Goal: Obtain resource: Obtain resource

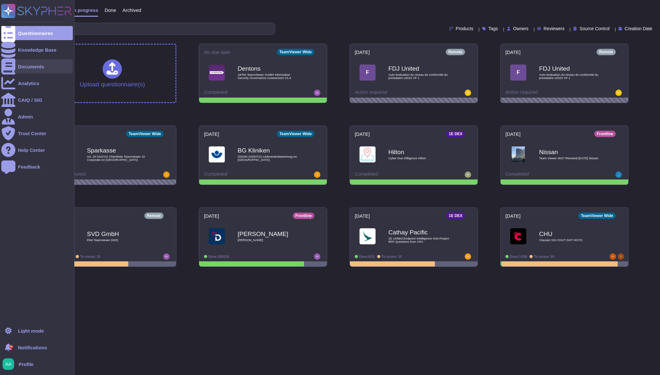
click at [14, 68] on div at bounding box center [8, 66] width 14 height 14
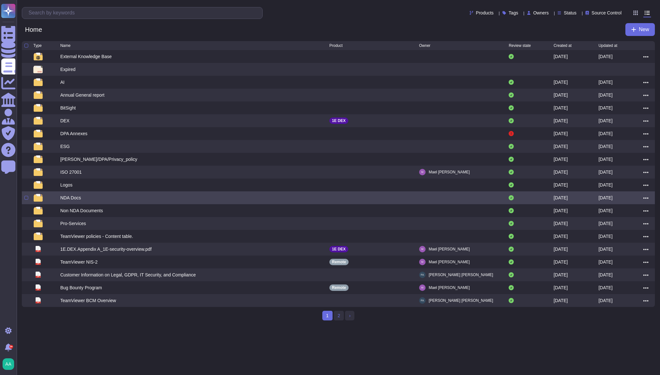
click at [64, 201] on div "NDA Docs" at bounding box center [70, 197] width 21 height 6
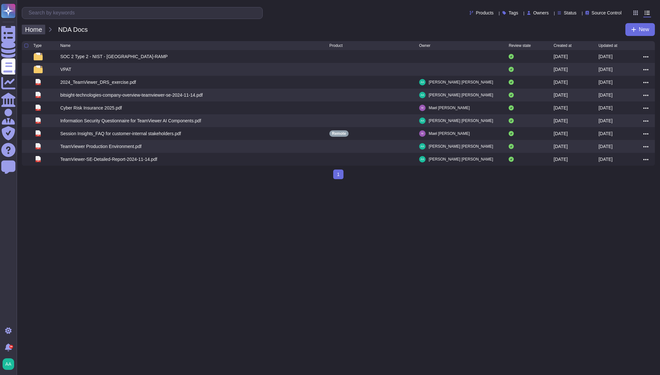
click at [39, 29] on span "Home" at bounding box center [33, 30] width 23 height 10
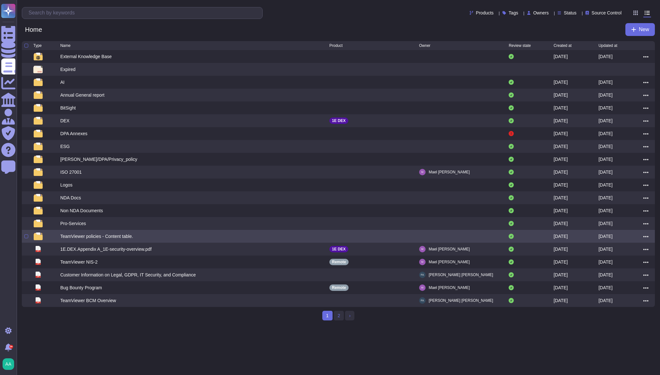
click at [100, 239] on div "TeamViewer policies - Content table." at bounding box center [96, 236] width 73 height 6
